Goal: Find specific page/section: Find specific page/section

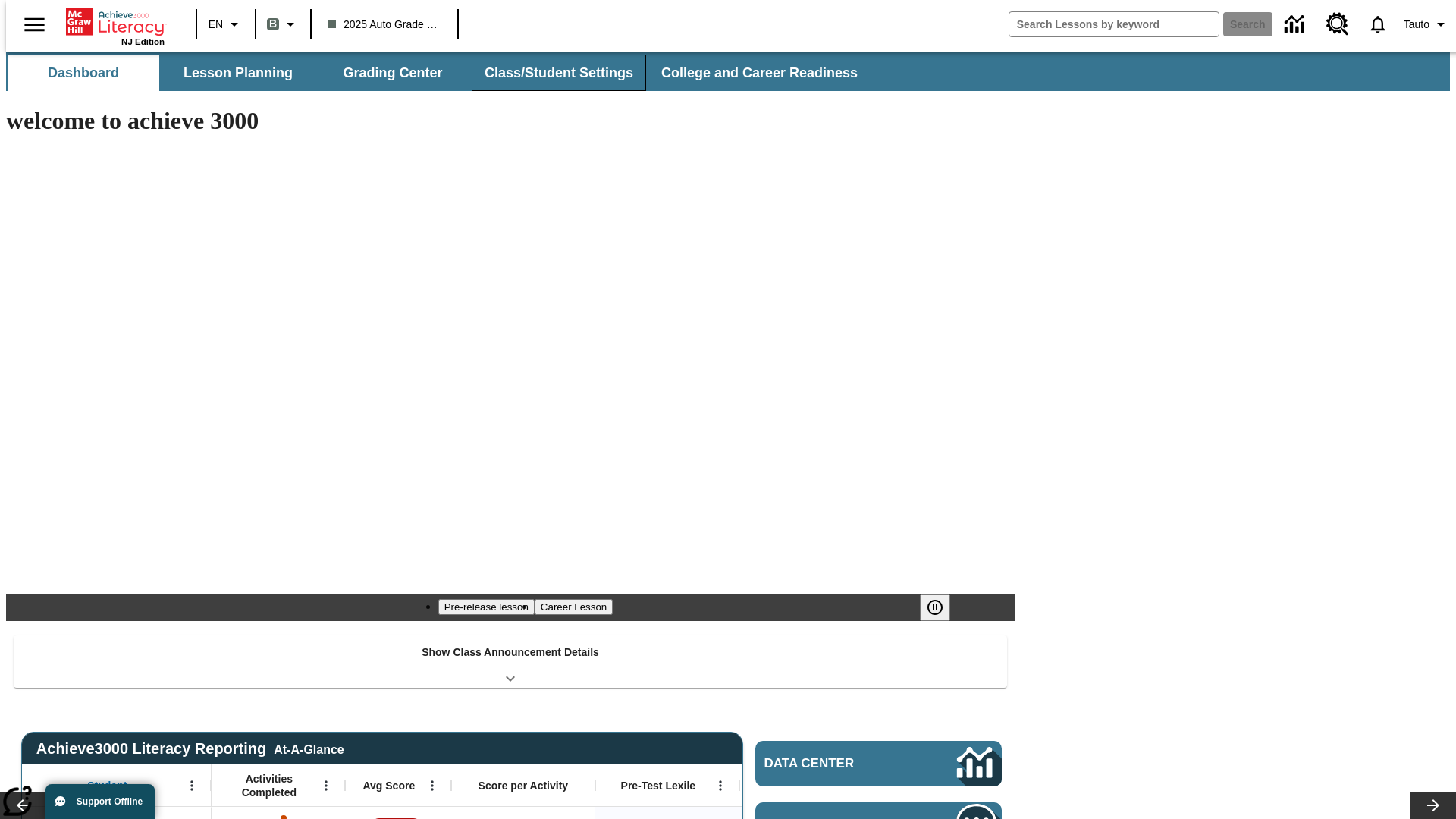
click at [551, 73] on button "Class/Student Settings" at bounding box center [558, 72] width 175 height 36
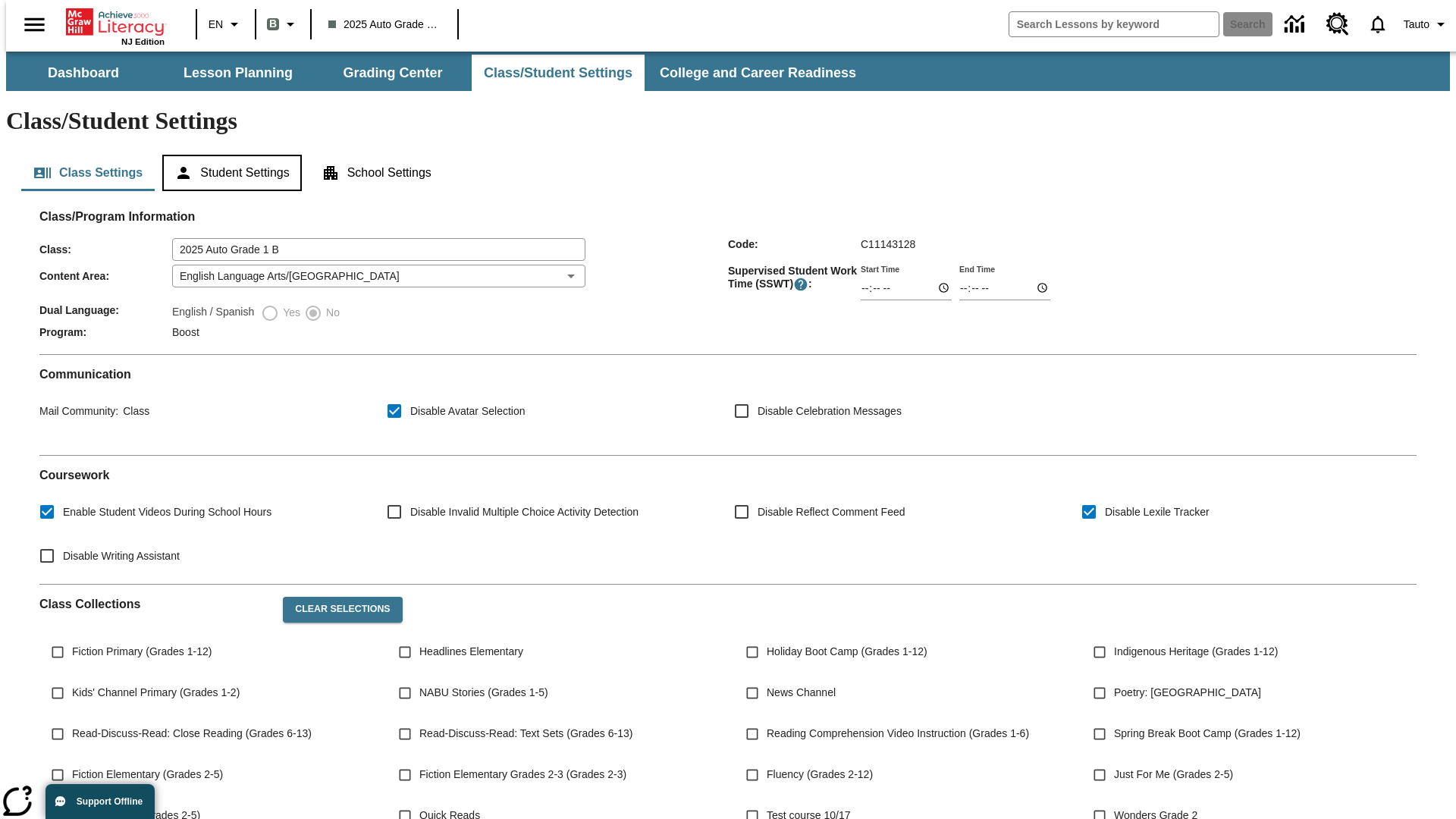
click at [228, 155] on button "Student Settings" at bounding box center [231, 173] width 139 height 36
